Goal: Task Accomplishment & Management: Complete application form

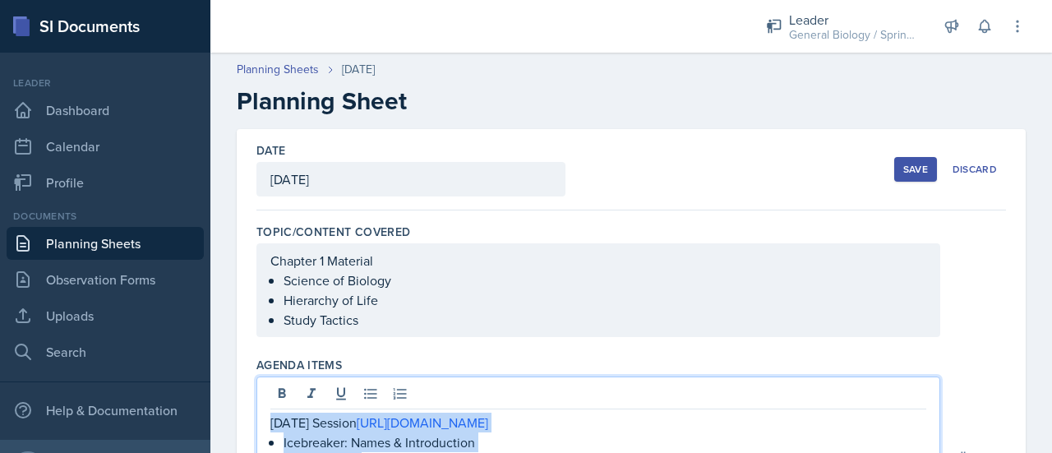
click at [909, 169] on div "Save" at bounding box center [915, 169] width 25 height 13
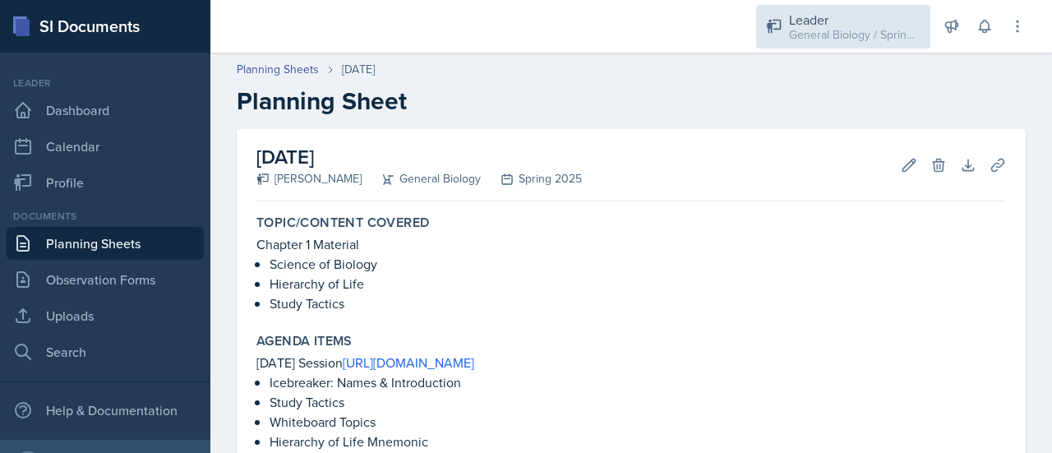
click at [835, 29] on div "General Biology / Spring 2025" at bounding box center [855, 34] width 132 height 17
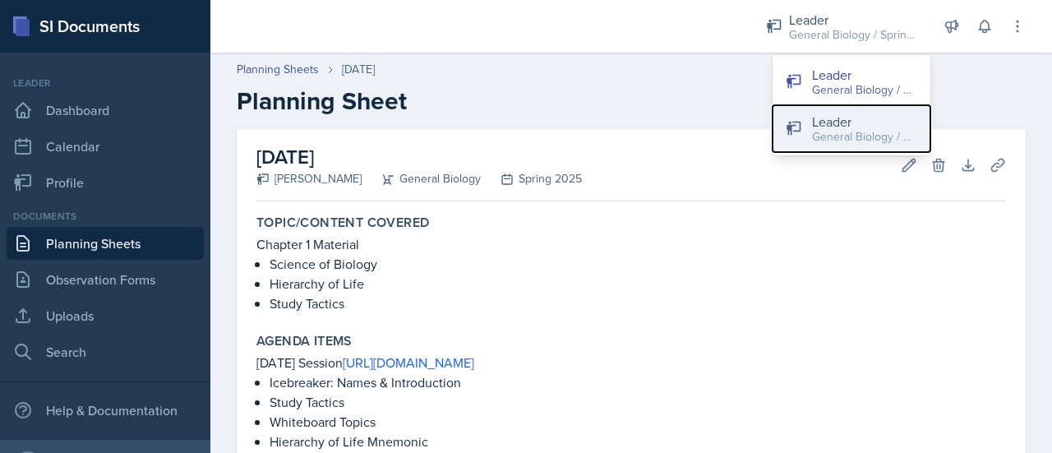
click at [856, 134] on div "General Biology / Fall 2025" at bounding box center [864, 136] width 105 height 17
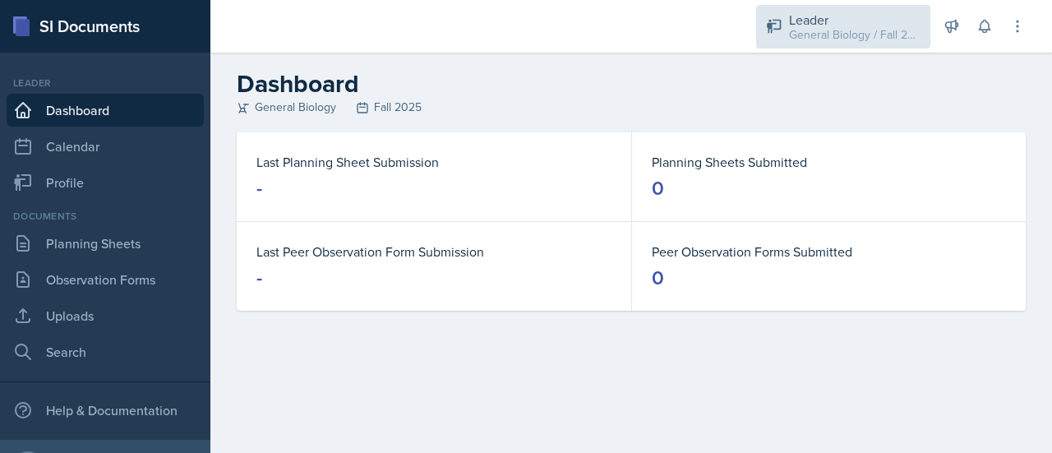
click at [838, 37] on div "General Biology / Fall 2025" at bounding box center [855, 34] width 132 height 17
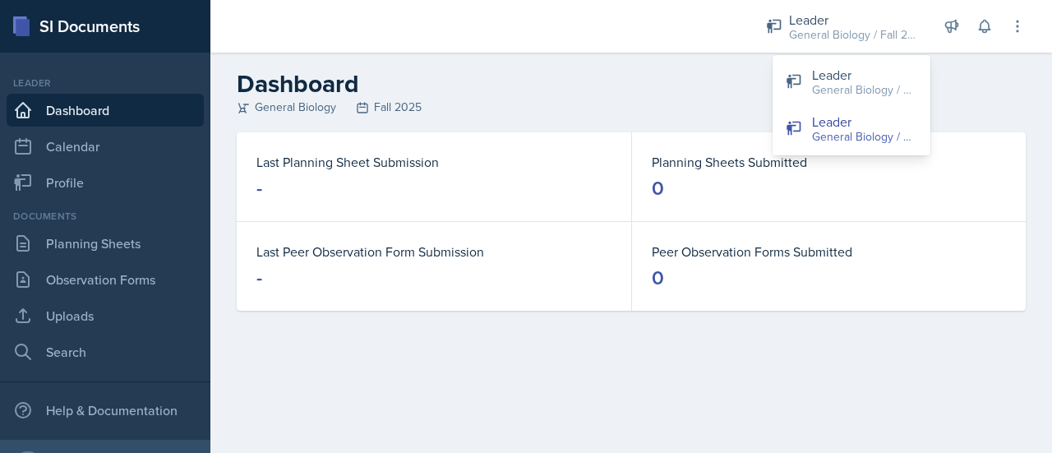
click at [708, 106] on div "General Biology Fall 2025" at bounding box center [631, 107] width 789 height 17
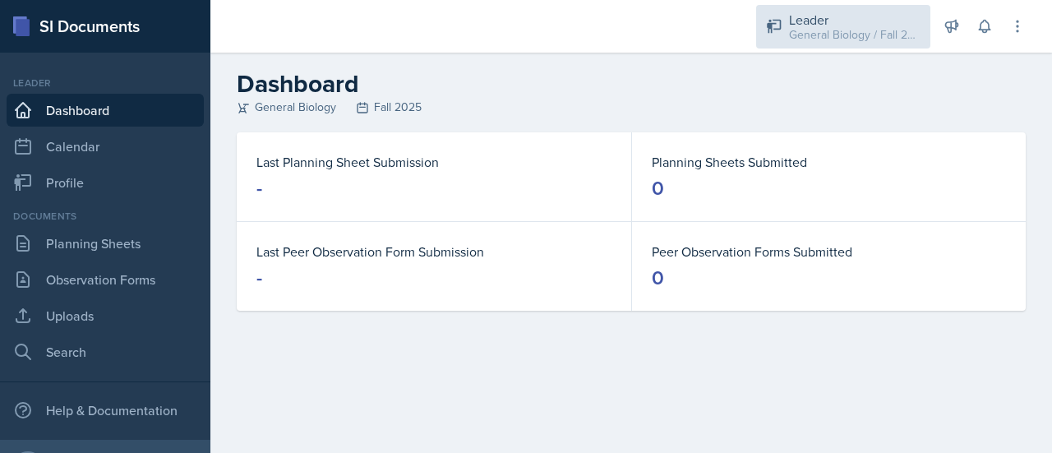
drag, startPoint x: 906, startPoint y: 24, endPoint x: 889, endPoint y: 16, distance: 18.4
click at [889, 16] on div "Leader" at bounding box center [855, 20] width 132 height 20
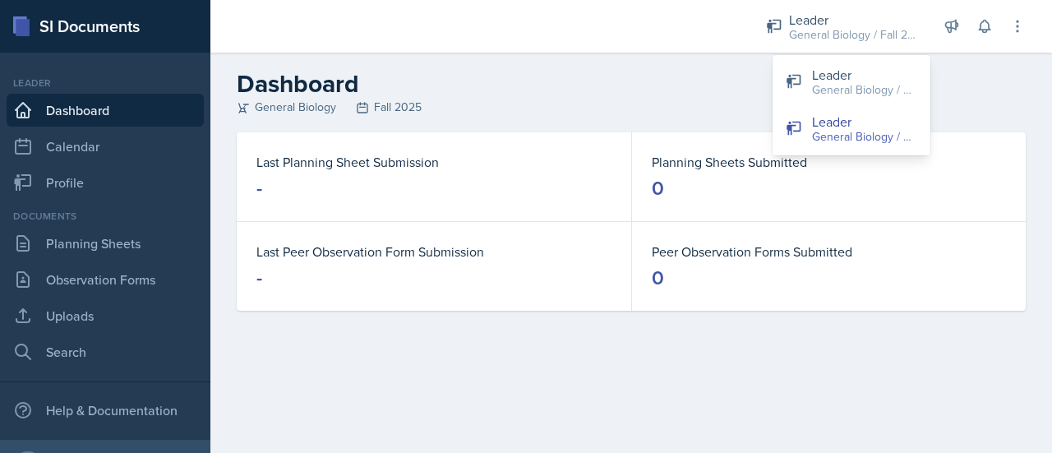
click at [677, 89] on h2 "Dashboard" at bounding box center [631, 84] width 789 height 30
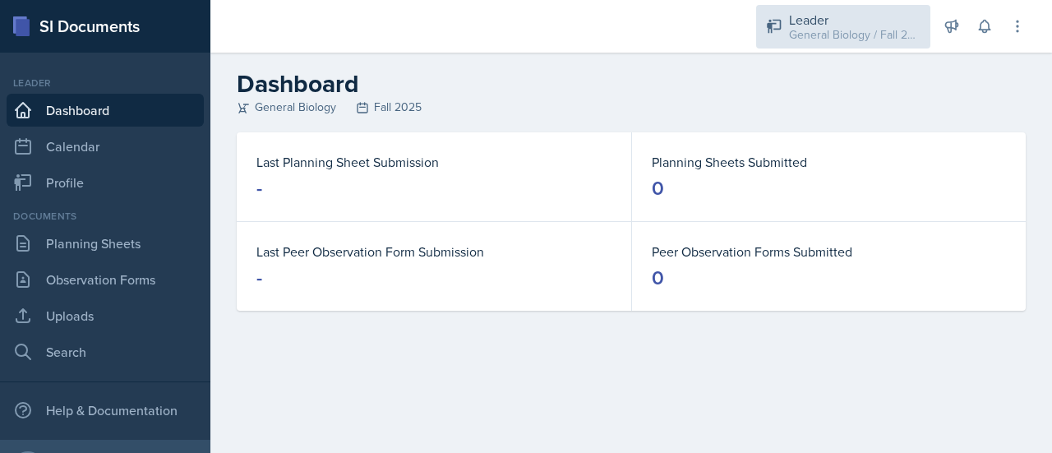
click at [865, 22] on div "Leader" at bounding box center [855, 20] width 132 height 20
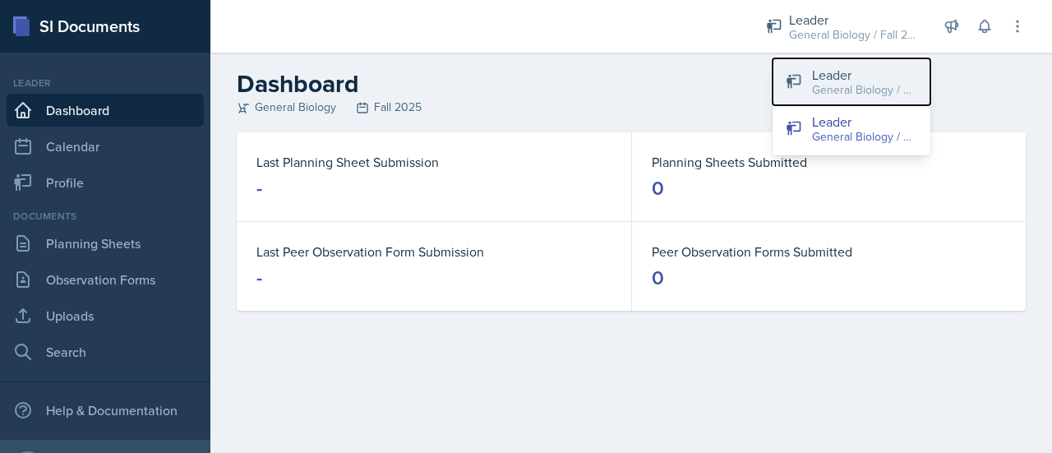
click at [838, 90] on div "General Biology / Spring 2025" at bounding box center [864, 89] width 105 height 17
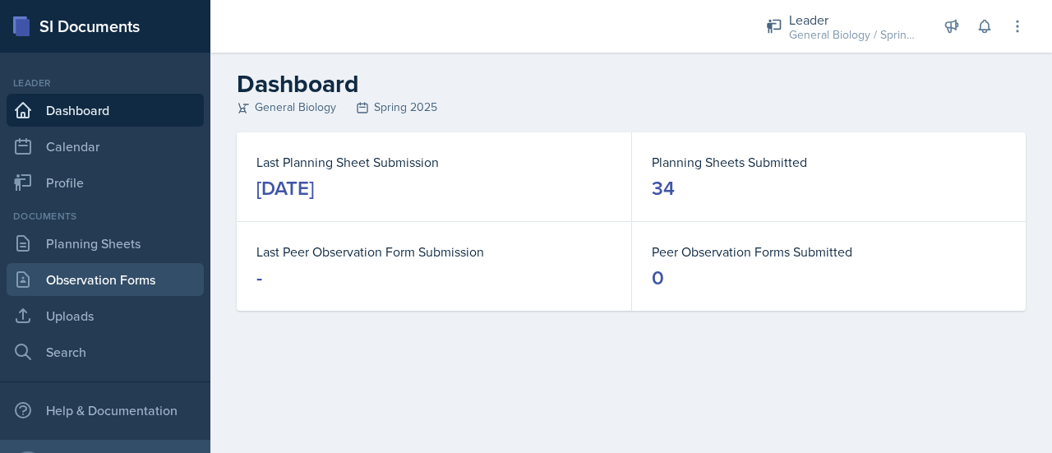
click at [135, 270] on link "Observation Forms" at bounding box center [105, 279] width 197 height 33
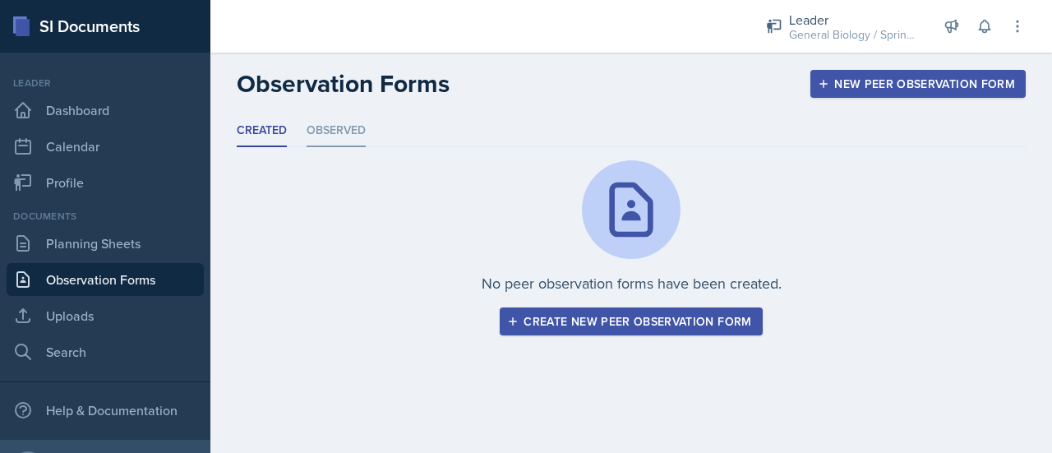
click at [346, 125] on li "Observed" at bounding box center [336, 131] width 59 height 32
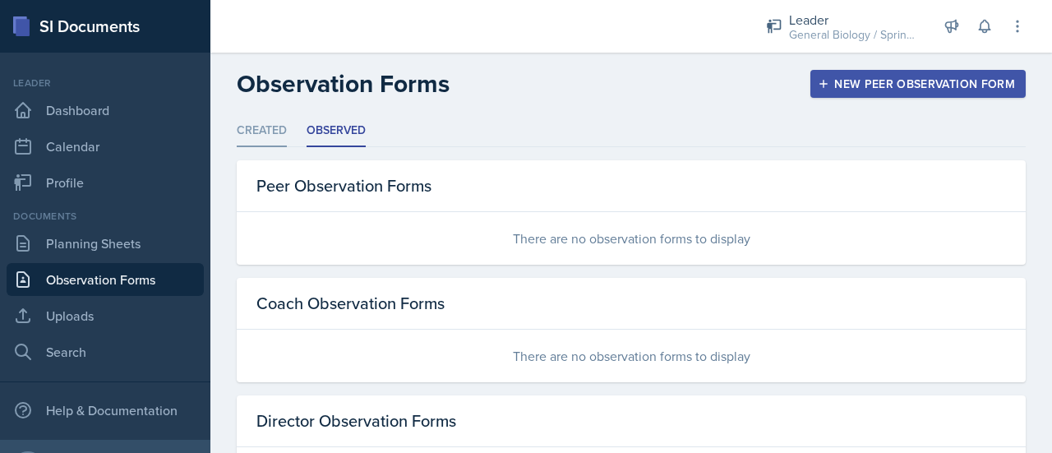
click at [259, 136] on li "Created" at bounding box center [262, 131] width 50 height 32
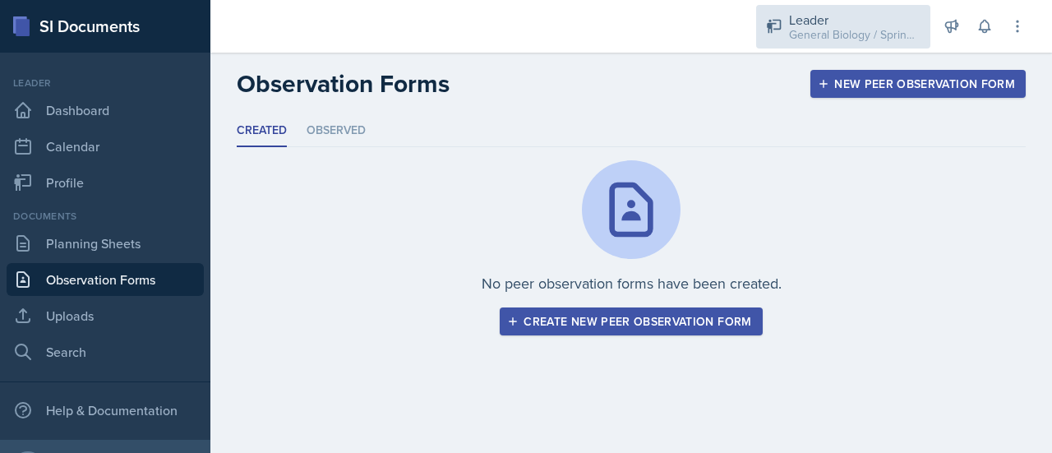
click at [876, 19] on div "Leader" at bounding box center [855, 20] width 132 height 20
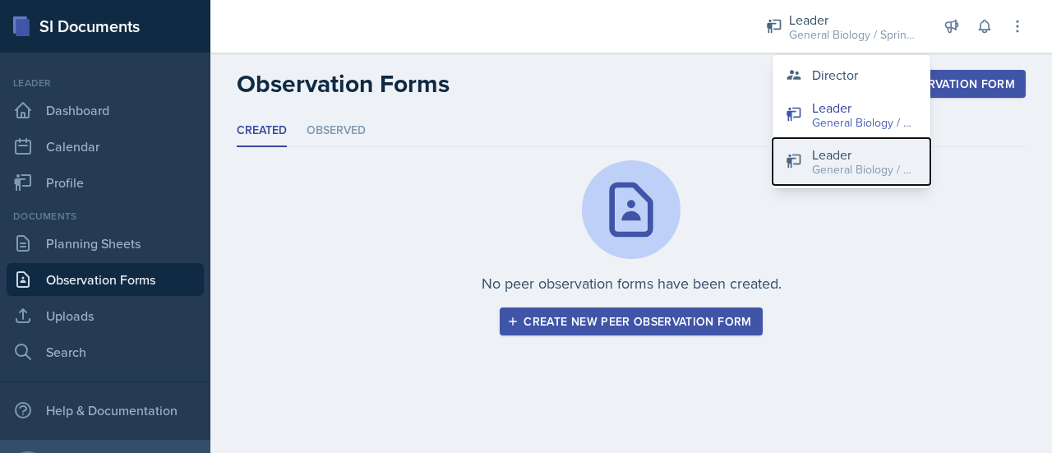
click at [850, 162] on div "General Biology / Fall 2025" at bounding box center [864, 169] width 105 height 17
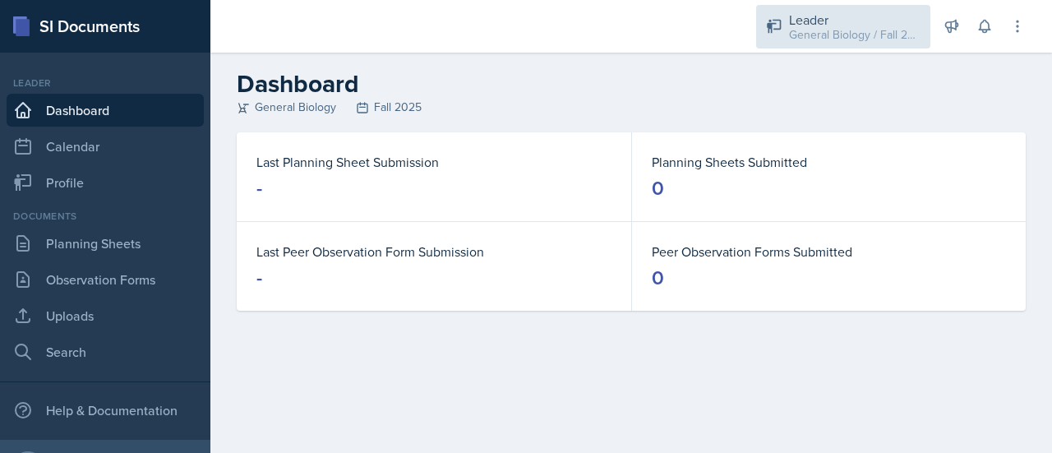
click at [829, 21] on div "Leader" at bounding box center [855, 20] width 132 height 20
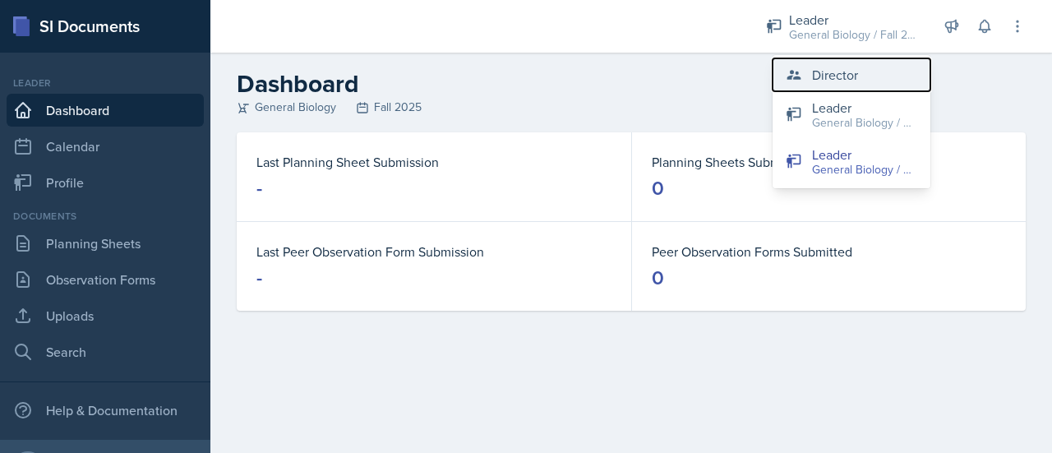
click at [819, 68] on div "Director" at bounding box center [835, 75] width 46 height 20
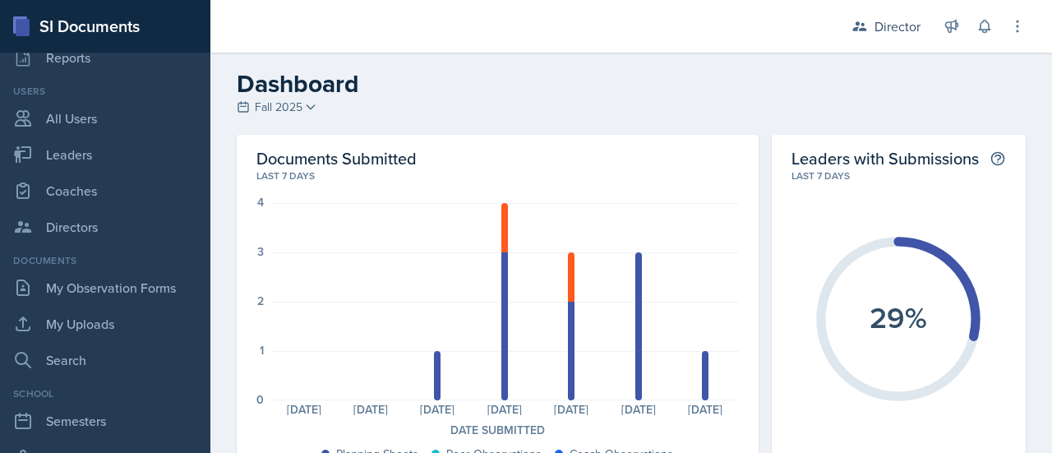
scroll to position [126, 0]
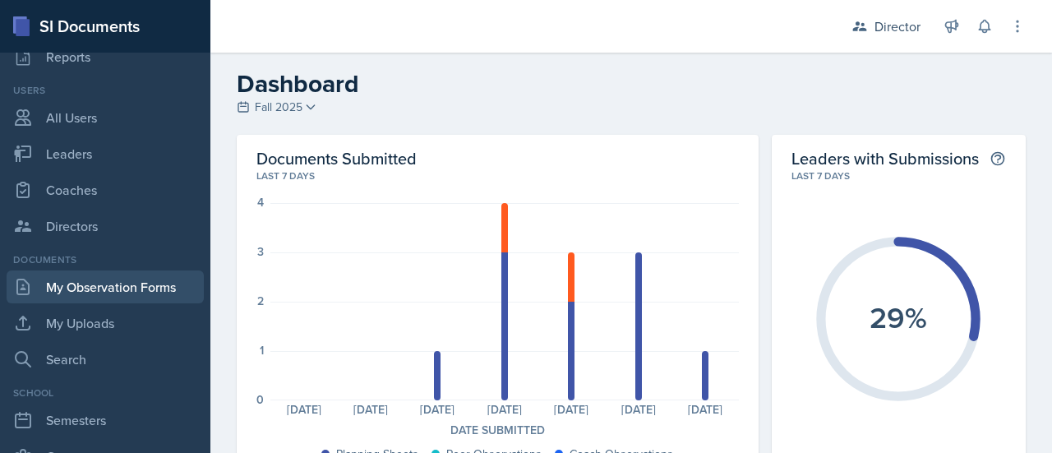
click at [113, 292] on link "My Observation Forms" at bounding box center [105, 286] width 197 height 33
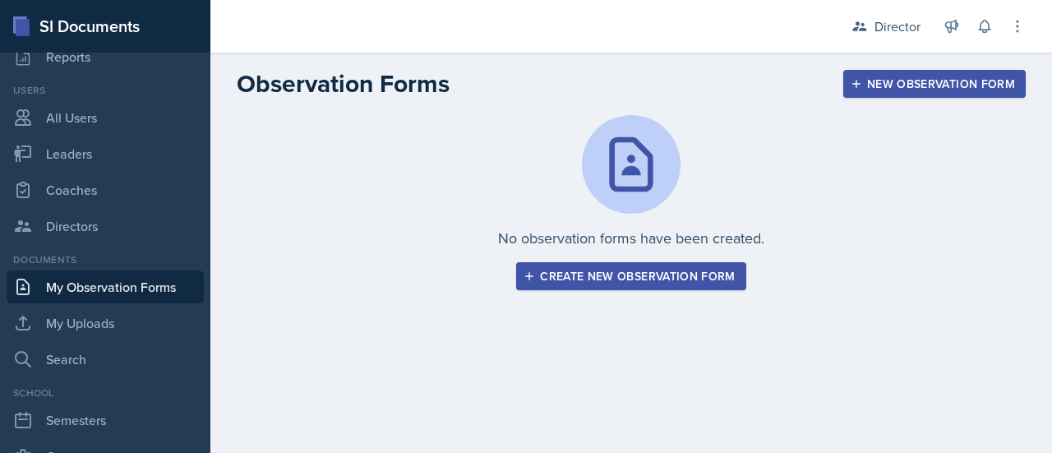
click at [630, 279] on div "Create new observation form" at bounding box center [631, 276] width 208 height 13
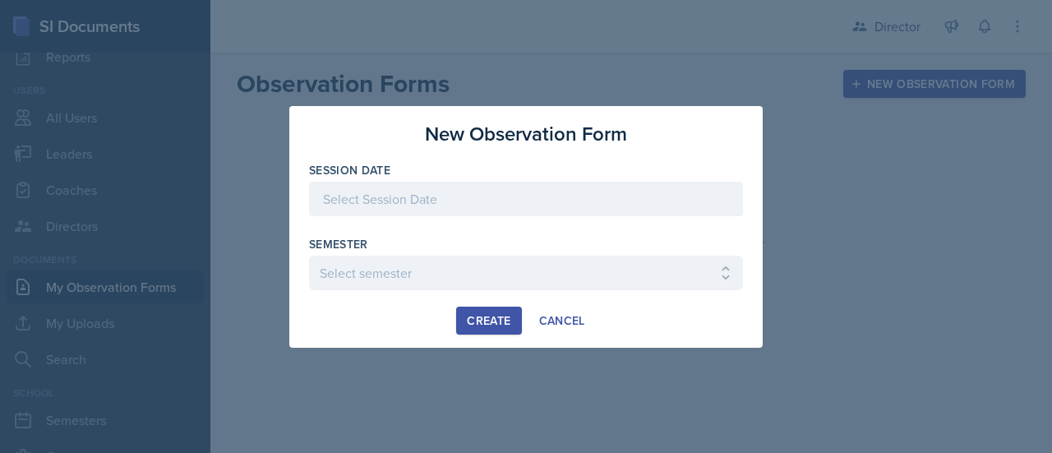
click at [487, 192] on div at bounding box center [526, 199] width 434 height 35
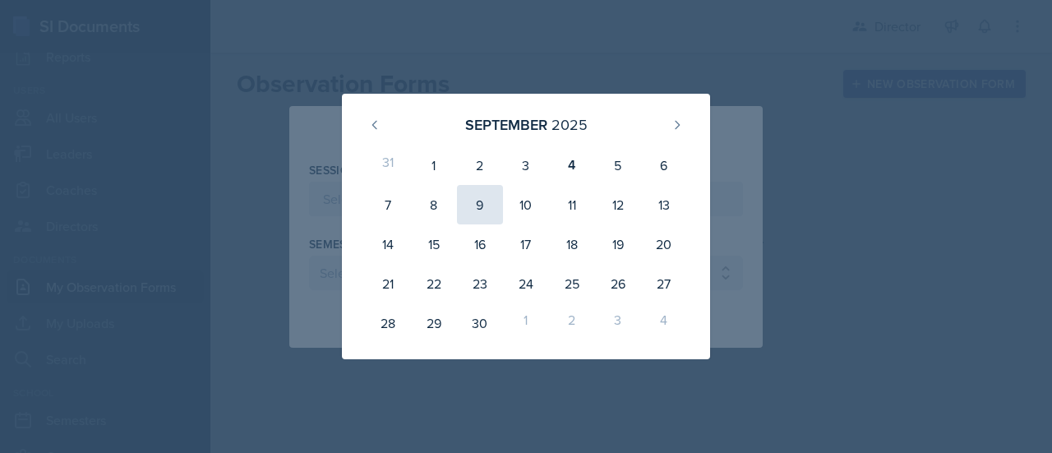
click at [469, 213] on div "9" at bounding box center [480, 204] width 46 height 39
type input "[DATE]"
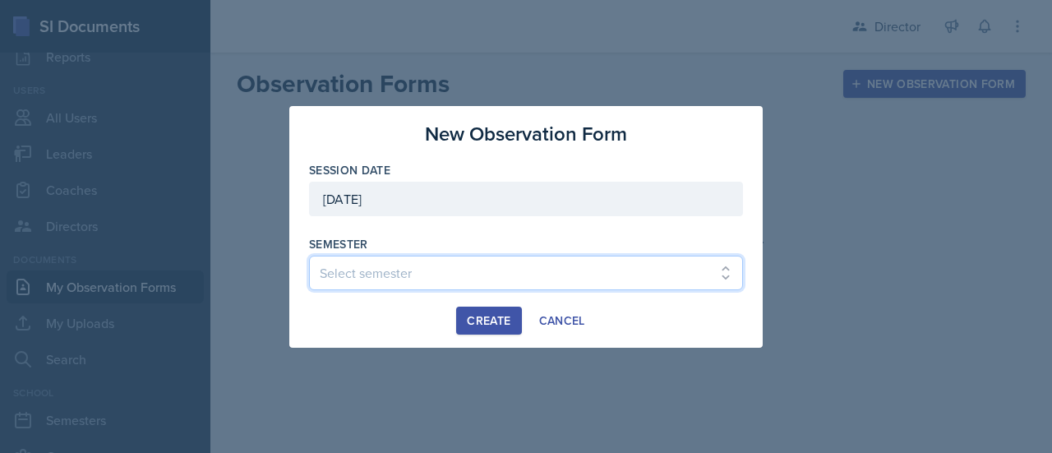
click at [454, 262] on select "Select semester Fall 2025 Spring 2025 Fall 2024 Spring 2024 Fall 2023 Spring 20…" at bounding box center [526, 273] width 434 height 35
select select "c88fb8a2-0ae1-4674-9d8d-93ff3a907138"
click at [309, 256] on select "Select semester Fall 2025 Spring 2025 Fall 2024 Spring 2024 Fall 2023 Spring 20…" at bounding box center [526, 273] width 434 height 35
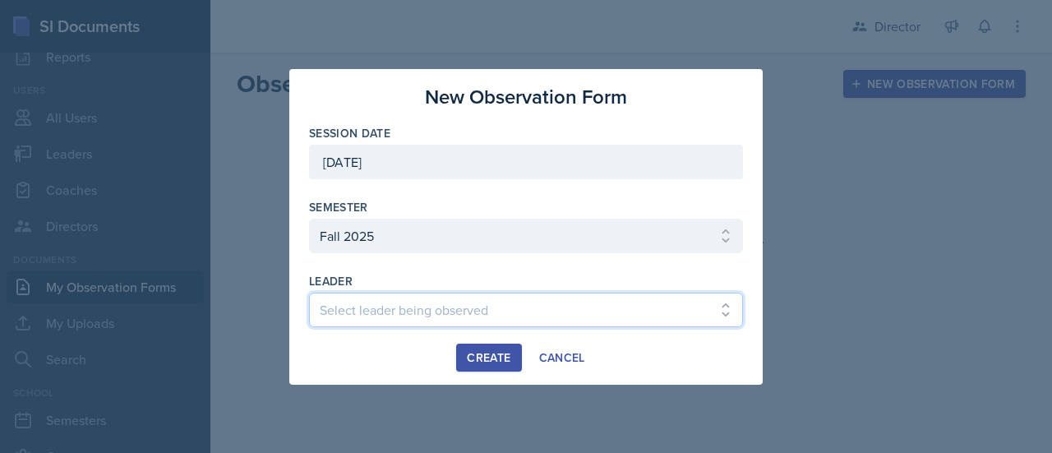
click at [469, 318] on select "Select leader being observed [PERSON_NAME] [PERSON_NAME] [PERSON_NAME] [PERSON_…" at bounding box center [526, 310] width 434 height 35
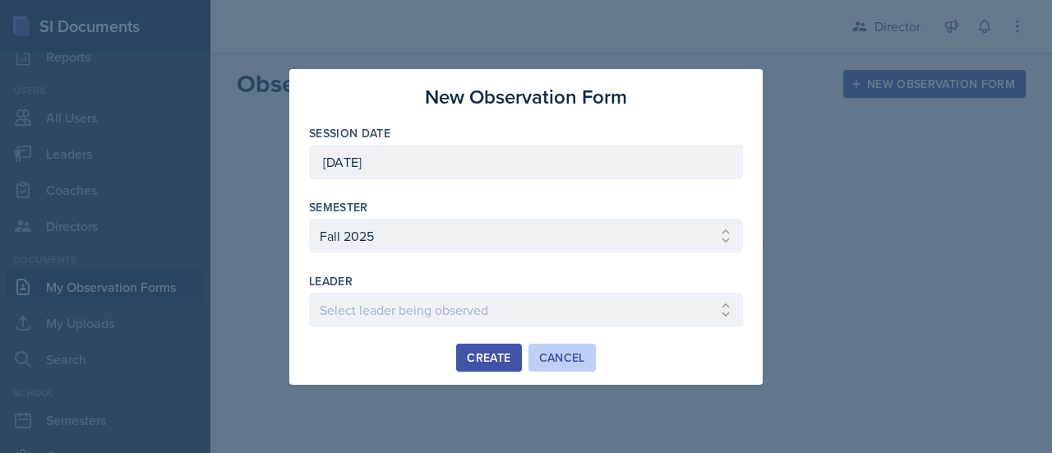
click at [558, 353] on div "Cancel" at bounding box center [562, 357] width 46 height 13
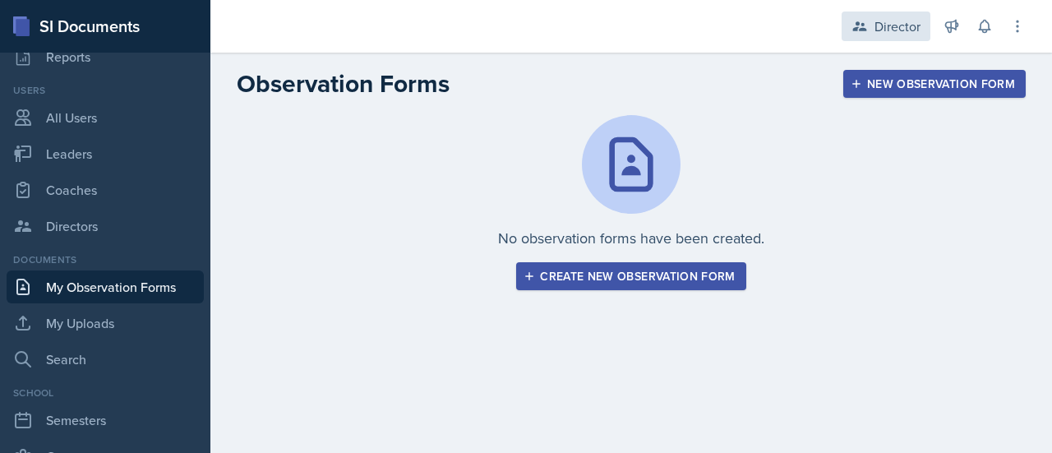
click at [893, 35] on div "Director" at bounding box center [898, 26] width 46 height 20
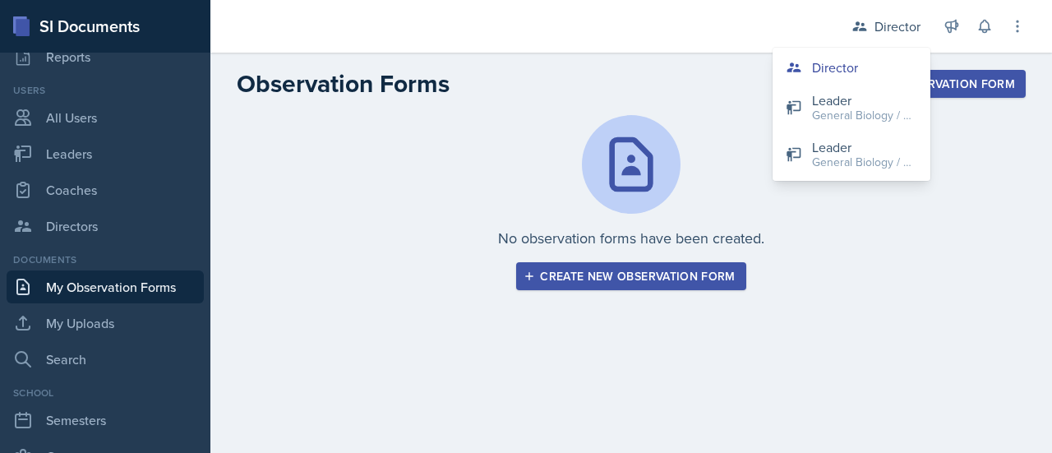
click at [733, 118] on div "No observation forms have been created. Create new observation form" at bounding box center [631, 202] width 789 height 175
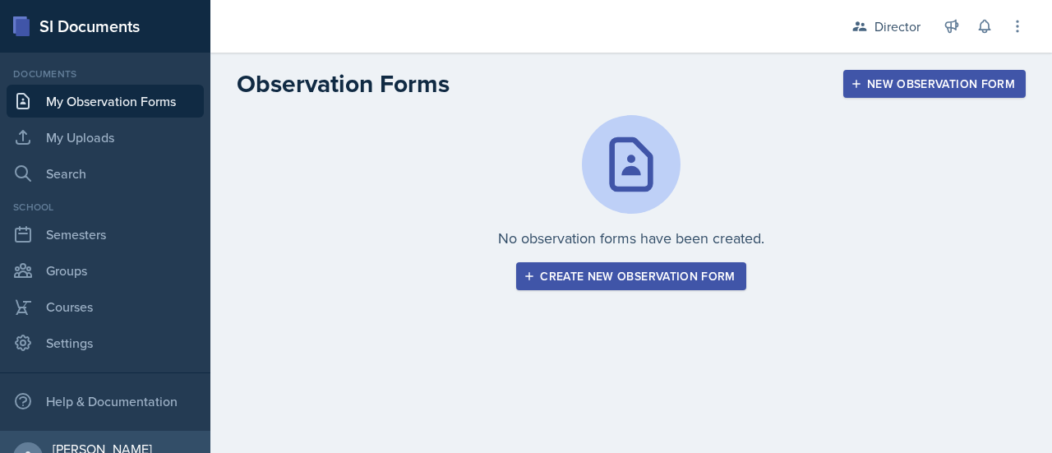
scroll to position [341, 0]
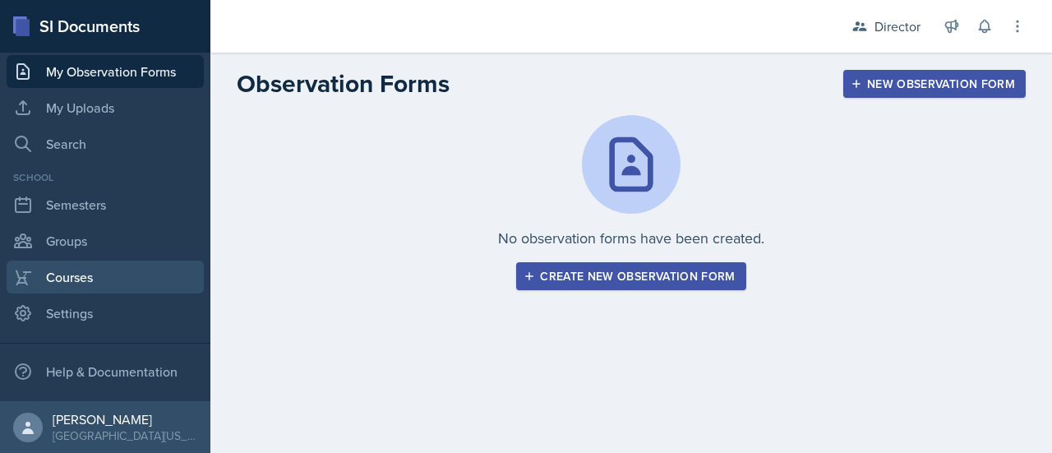
click at [57, 274] on link "Courses" at bounding box center [105, 277] width 197 height 33
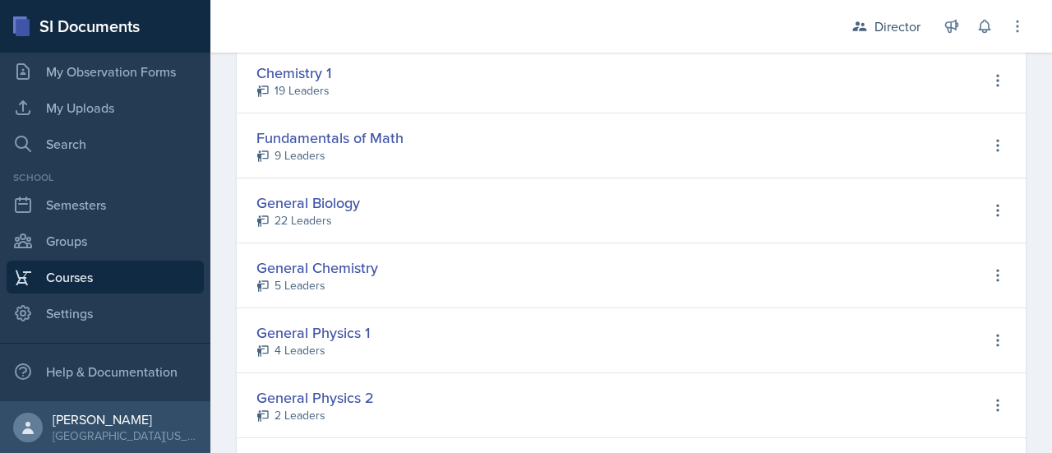
scroll to position [391, 0]
click at [311, 208] on div "General Biology" at bounding box center [308, 203] width 104 height 22
click at [266, 201] on div "General Biology" at bounding box center [308, 203] width 104 height 22
click at [256, 221] on icon at bounding box center [262, 221] width 13 height 13
select select "05990365-d205-4a3c-bbe2-cdaf05d73745"
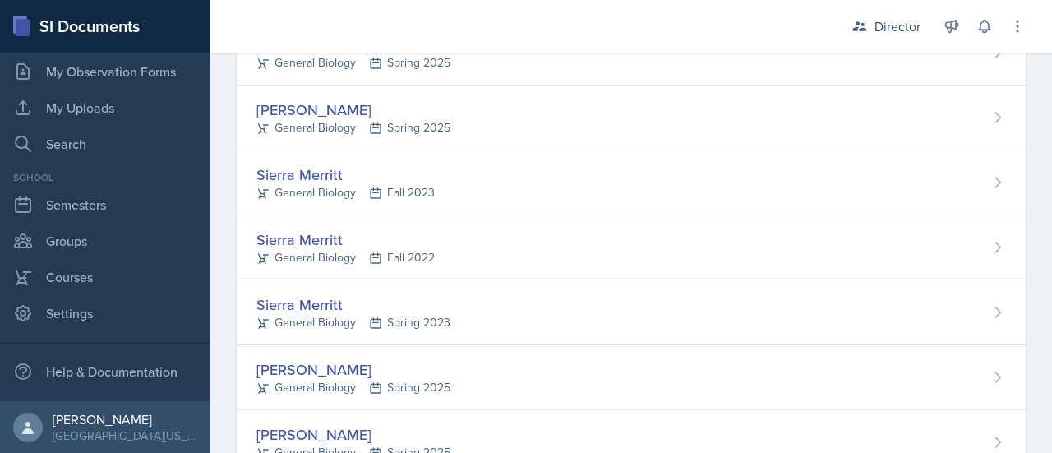
scroll to position [1221, 0]
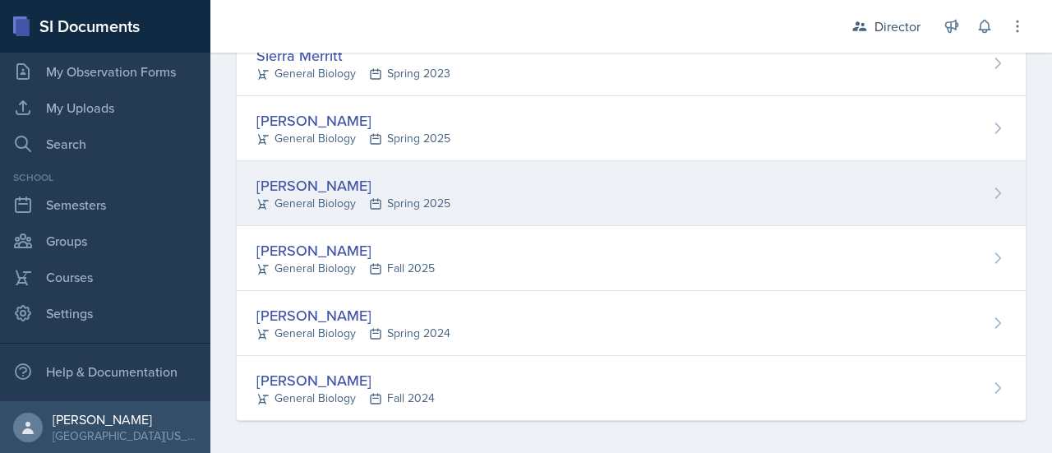
click at [301, 178] on div "[PERSON_NAME]" at bounding box center [353, 185] width 194 height 22
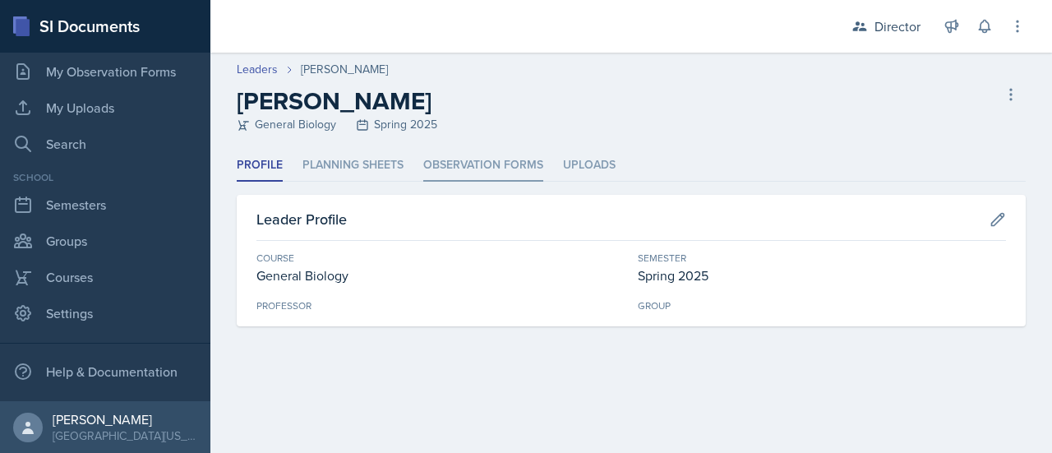
click at [500, 150] on li "Observation Forms" at bounding box center [483, 166] width 120 height 32
